Goal: Information Seeking & Learning: Learn about a topic

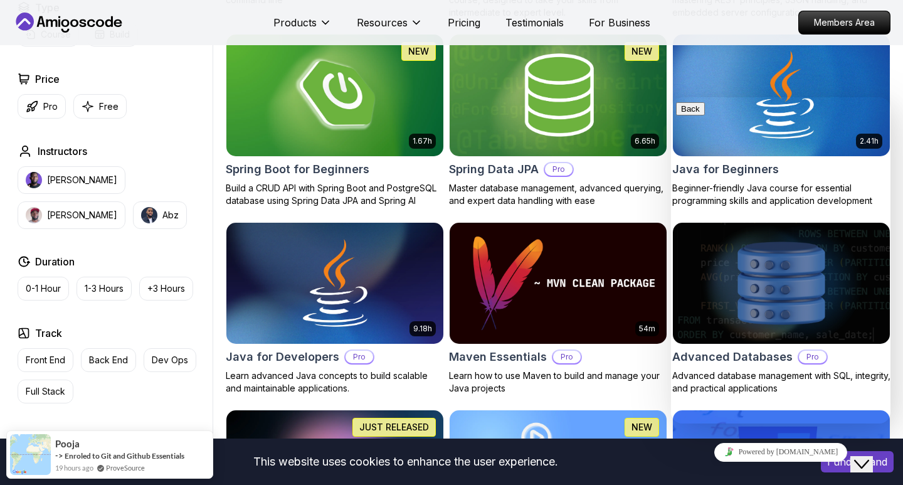
click at [211, 372] on div "Type Course Build Price Pro Free Instructors Nelson Djalo Richard Abz Duration …" at bounding box center [113, 237] width 200 height 475
click at [834, 467] on button "I understand" at bounding box center [857, 461] width 73 height 21
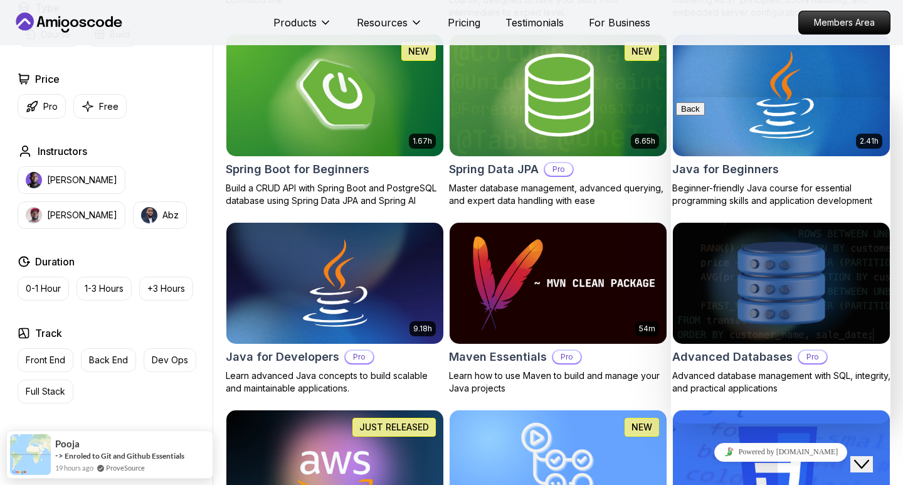
click at [873, 456] on button "Close Chat This icon closes the chat window." at bounding box center [861, 464] width 23 height 16
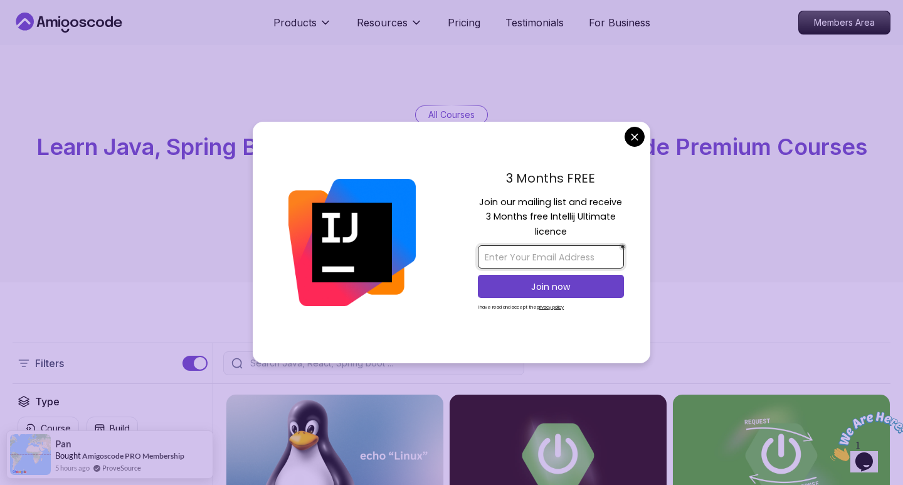
click at [536, 252] on input "email" at bounding box center [551, 256] width 146 height 23
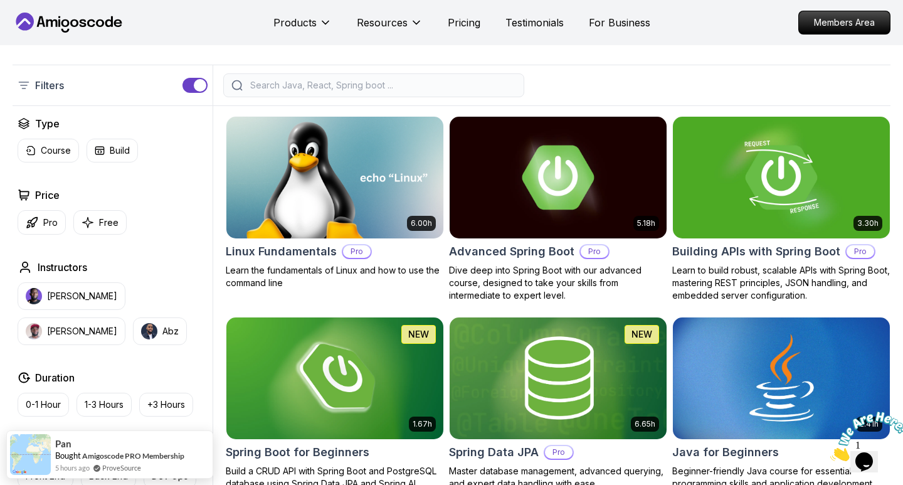
scroll to position [283, 0]
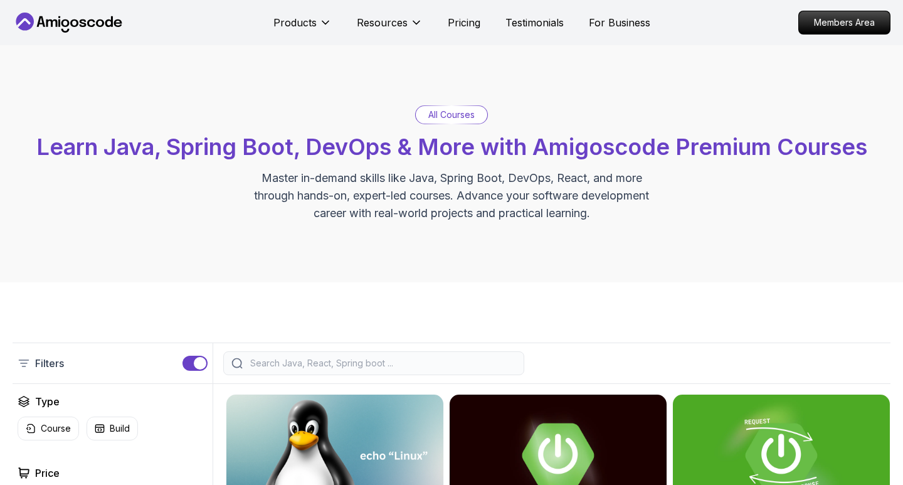
click at [403, 357] on input "search" at bounding box center [382, 363] width 268 height 13
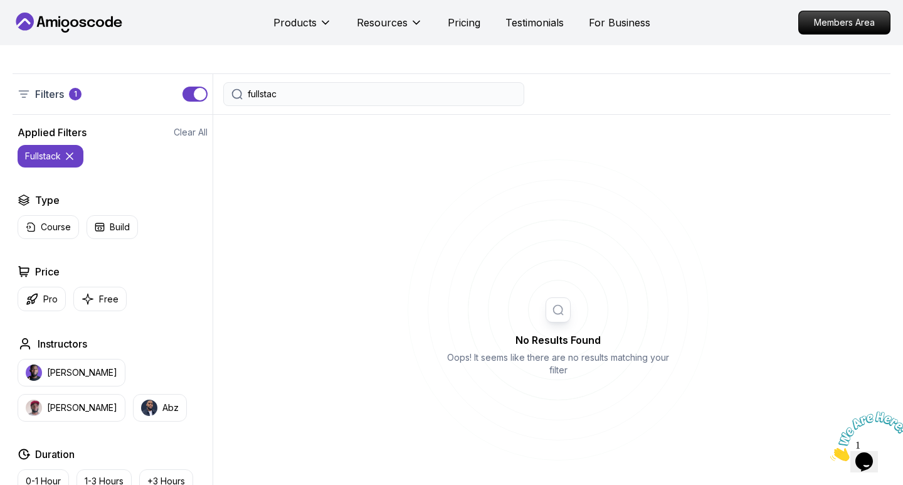
type input "fullstack"
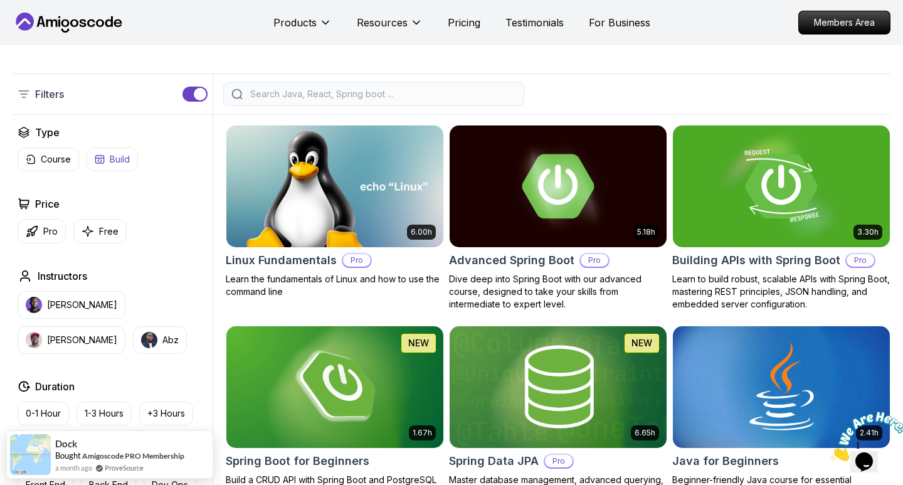
click at [108, 160] on button "Build" at bounding box center [112, 159] width 51 height 24
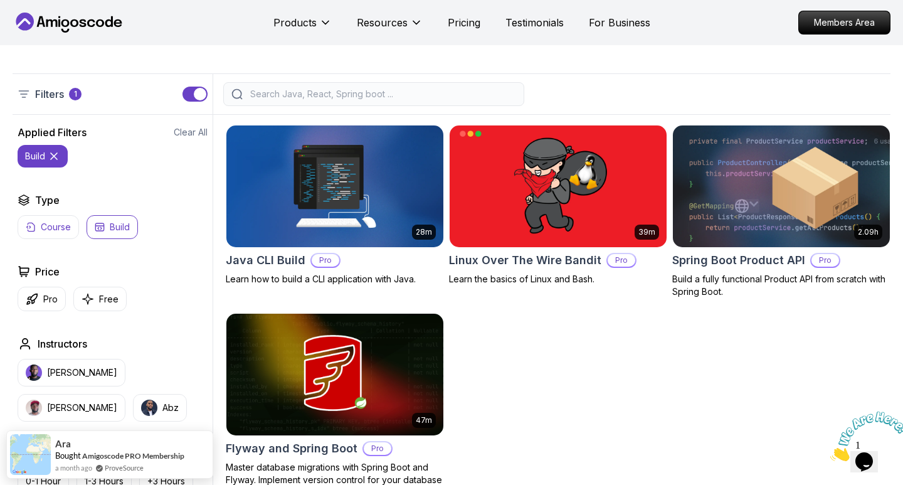
click at [55, 231] on p "Course" at bounding box center [56, 227] width 30 height 13
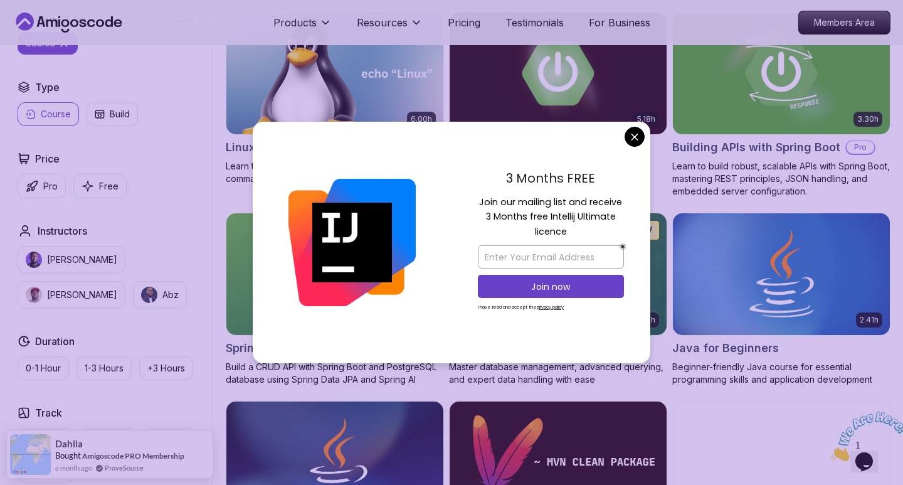
scroll to position [500, 0]
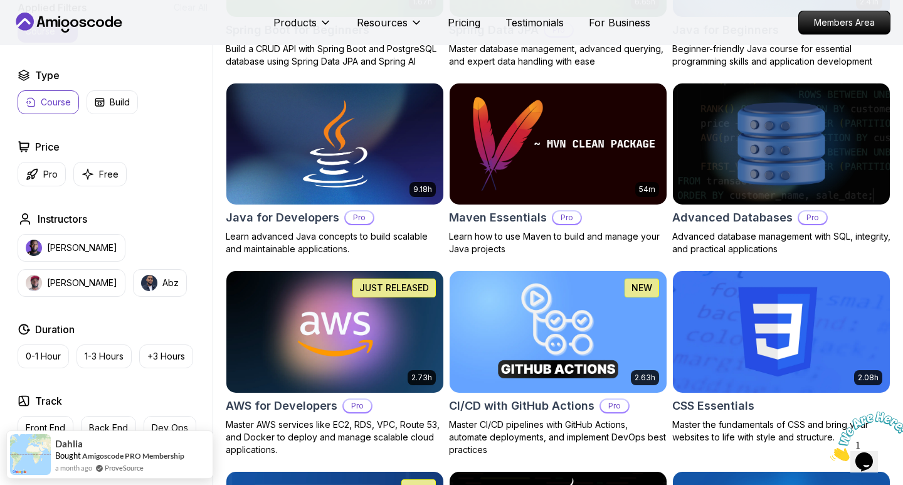
click at [153, 198] on div "Applied Filters Clear All course Type Course Build Price Pro Free Instructors […" at bounding box center [113, 271] width 200 height 542
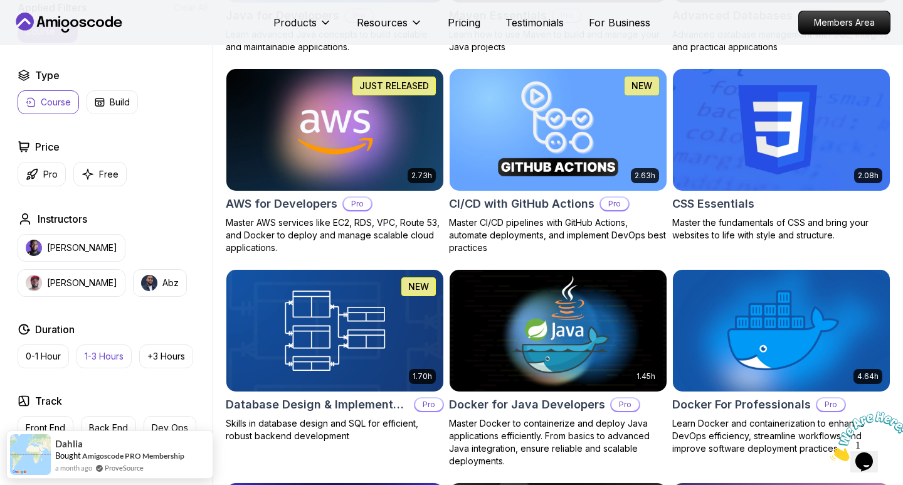
scroll to position [887, 0]
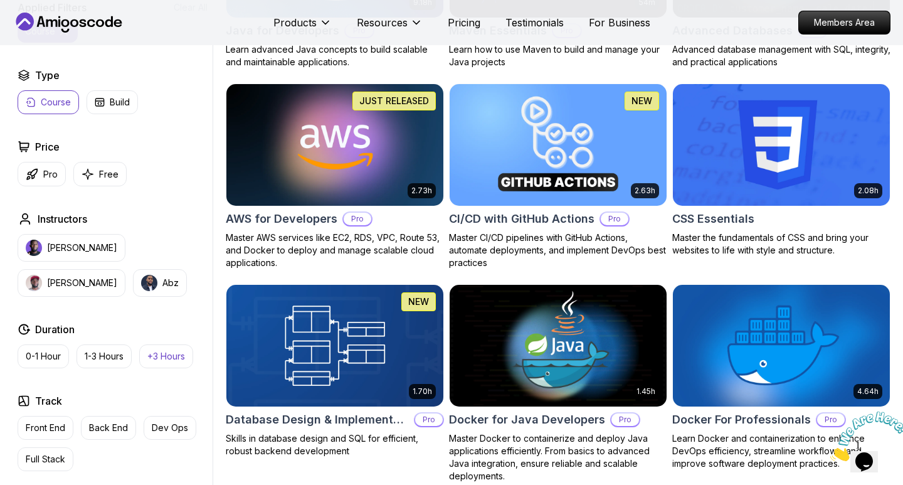
click at [167, 354] on p "+3 Hours" at bounding box center [166, 356] width 38 height 13
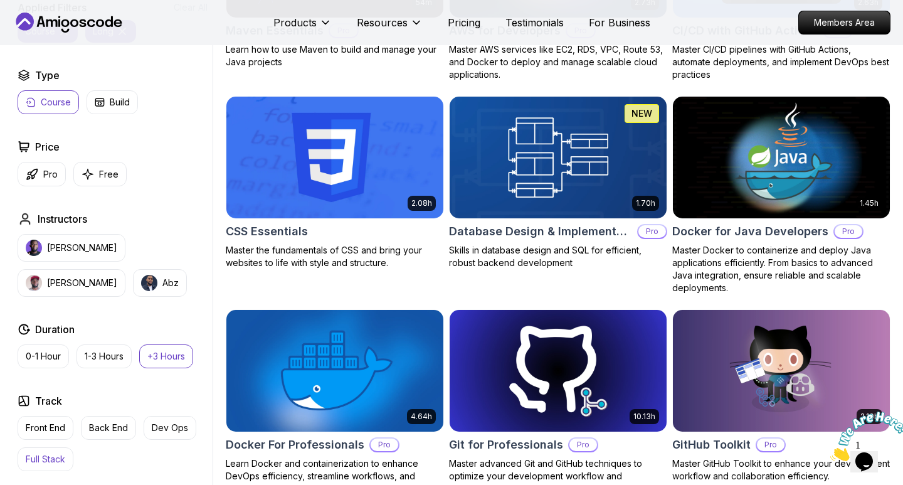
click at [58, 457] on p "Full Stack" at bounding box center [46, 459] width 40 height 13
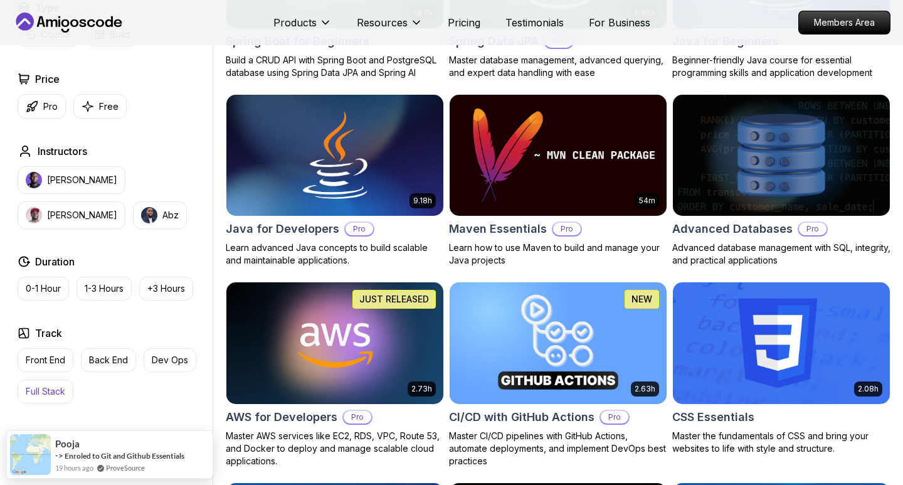
scroll to position [689, 0]
click at [40, 402] on button "Full Stack" at bounding box center [46, 391] width 56 height 24
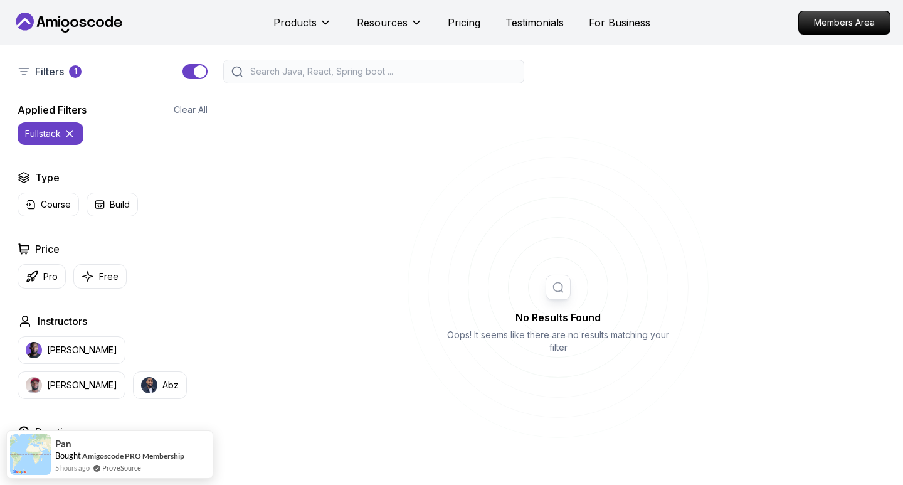
scroll to position [290, 0]
